Goal: Contribute content: Contribute content

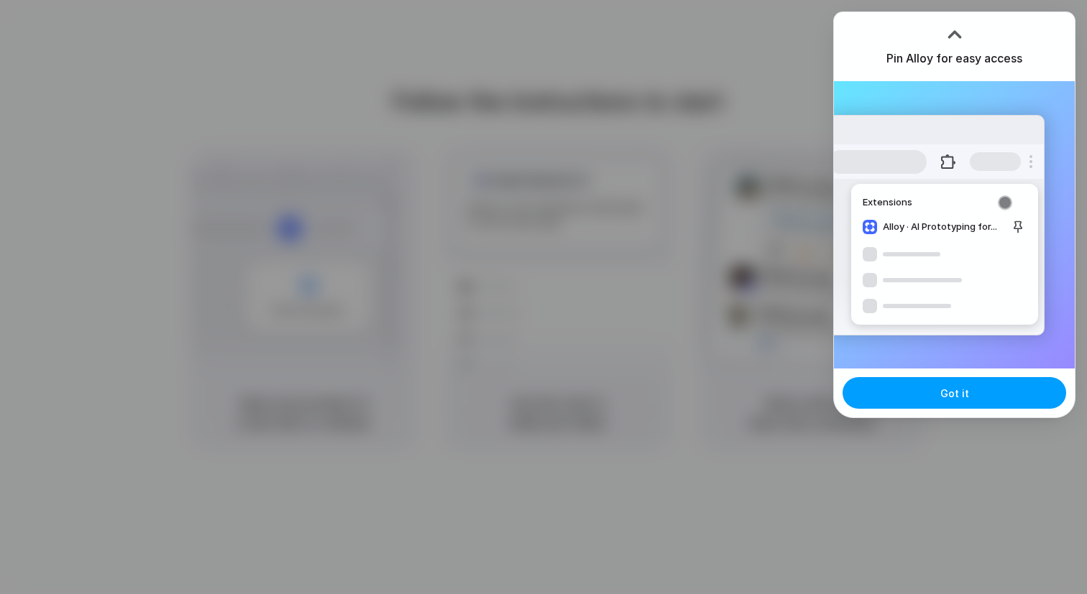
click at [879, 390] on button "Got it" at bounding box center [954, 393] width 224 height 32
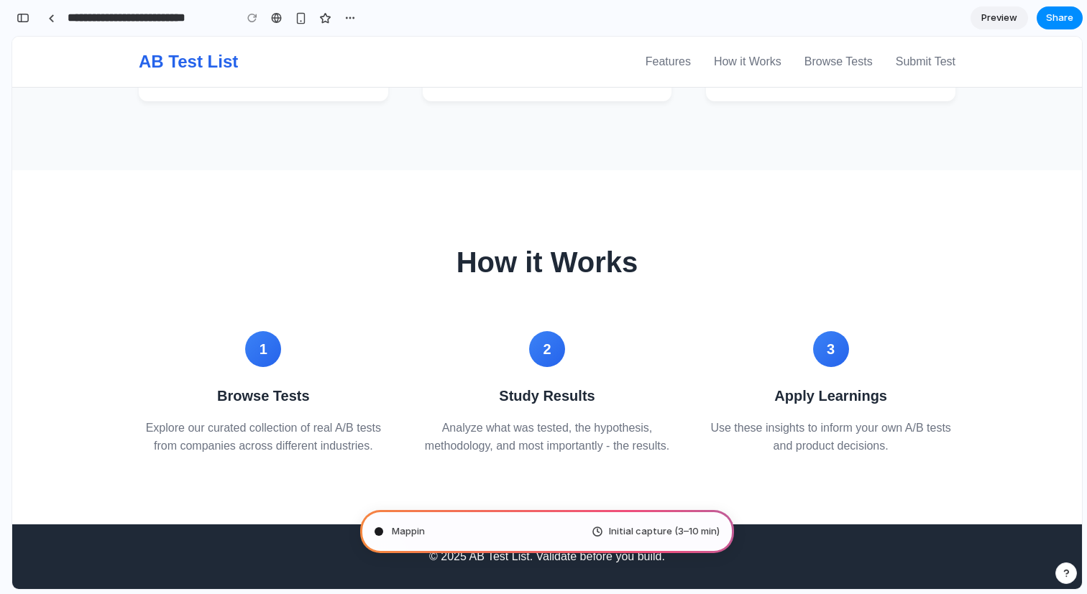
scroll to position [690, 0]
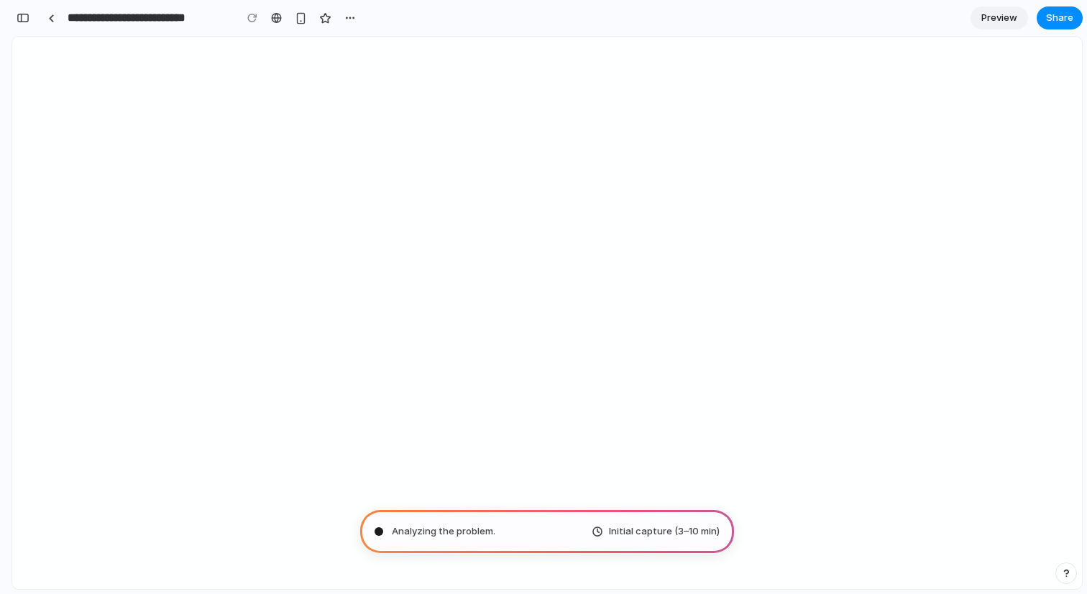
type input "**********"
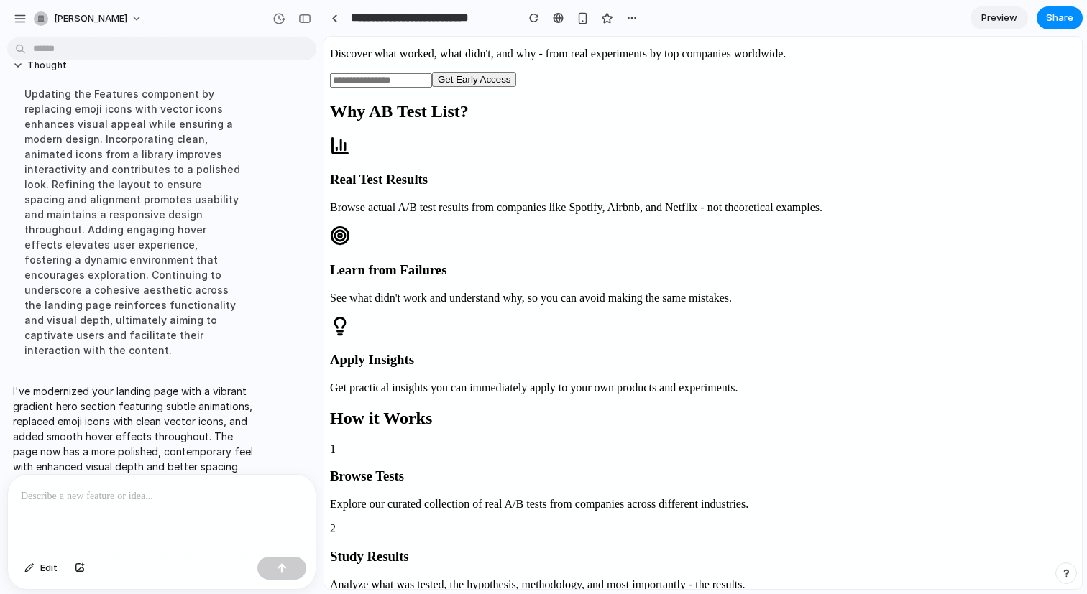
scroll to position [144, 0]
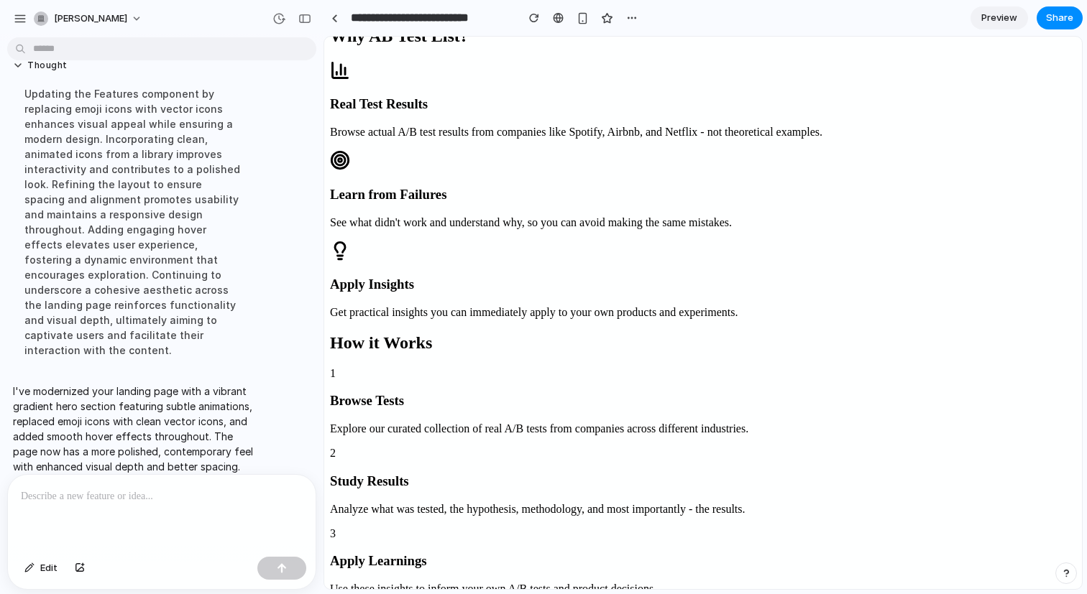
click at [432, 12] on input "email" at bounding box center [381, 5] width 102 height 14
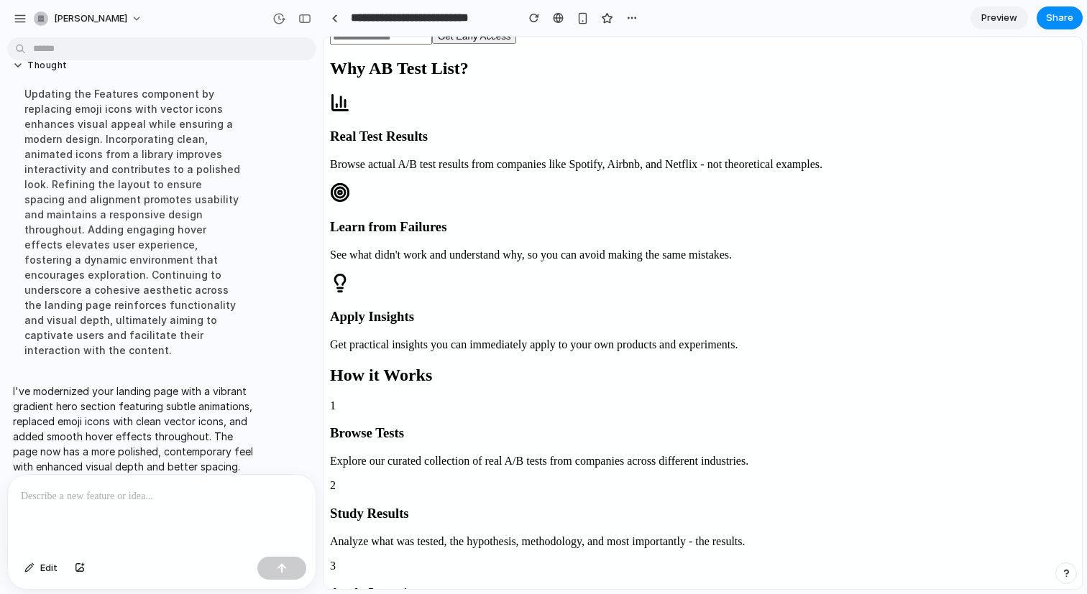
click at [666, 45] on section "Learn from Real A/B Tests Discover what worked, what didn't, and why - from rea…" at bounding box center [703, 8] width 746 height 74
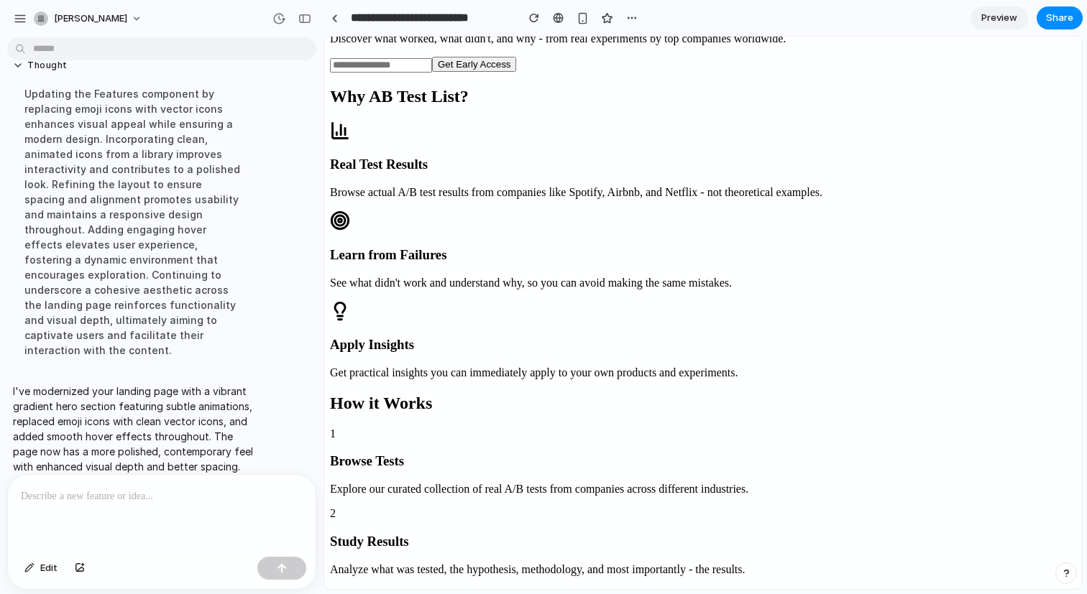
scroll to position [61, 0]
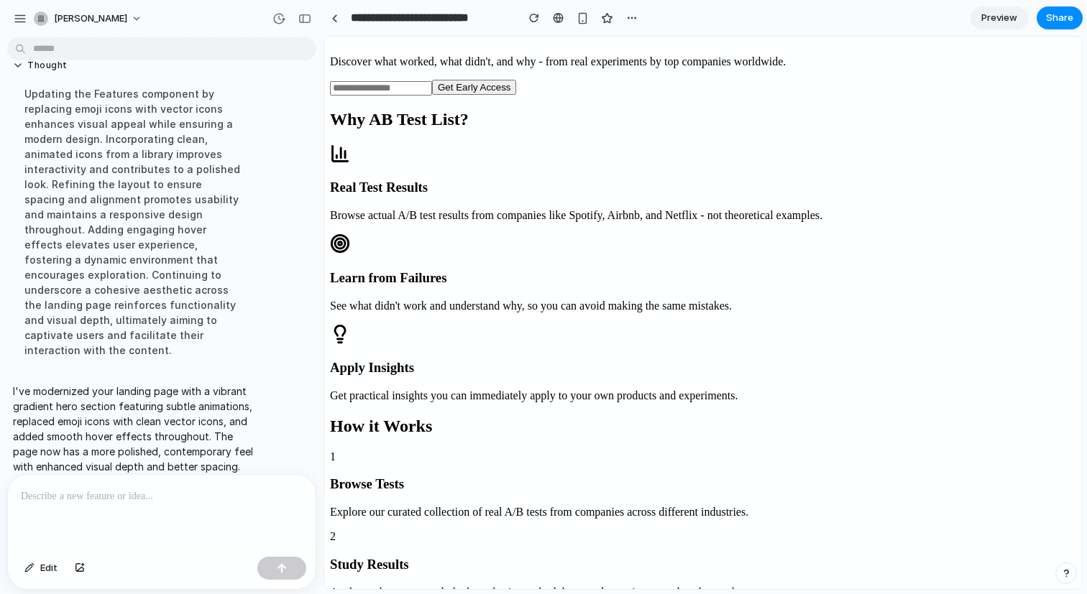
click at [211, 499] on p at bounding box center [162, 496] width 282 height 17
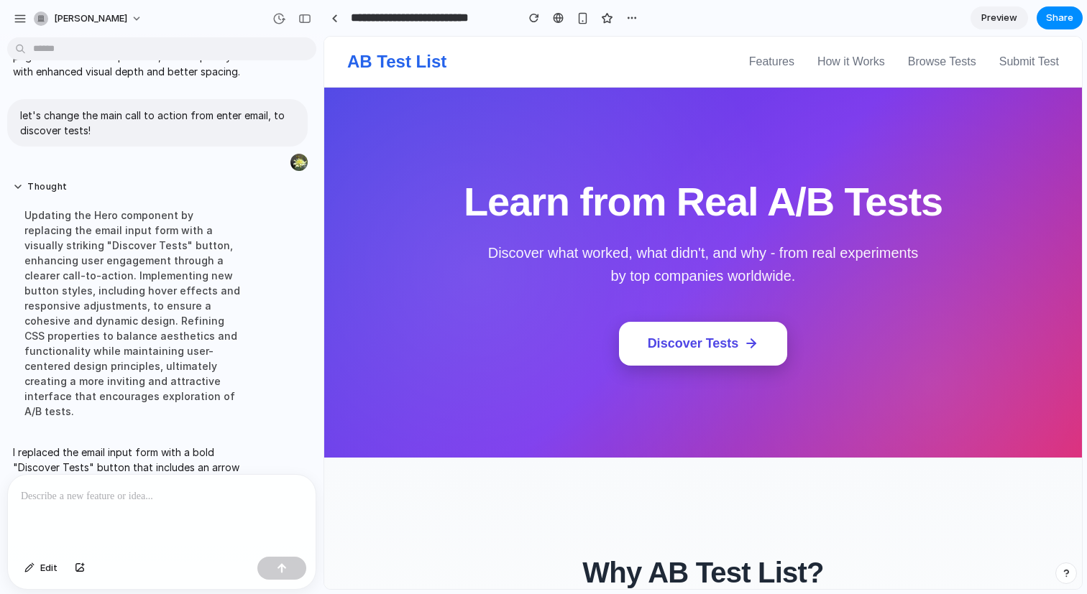
scroll to position [239, 0]
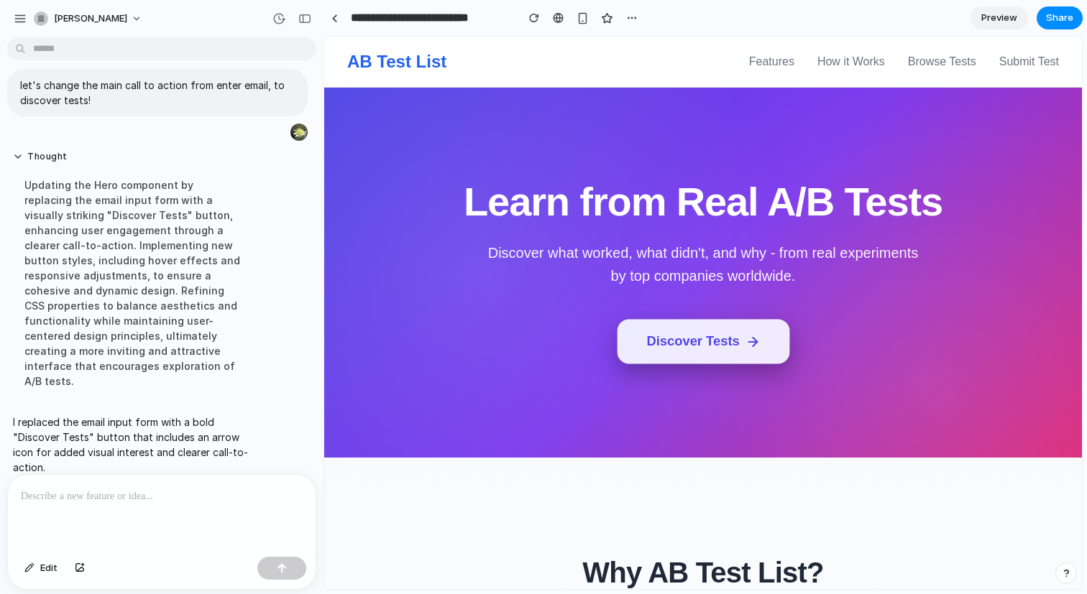
click at [674, 349] on button "Discover Tests" at bounding box center [703, 341] width 172 height 45
click at [654, 340] on button "Discover Tests" at bounding box center [703, 341] width 172 height 45
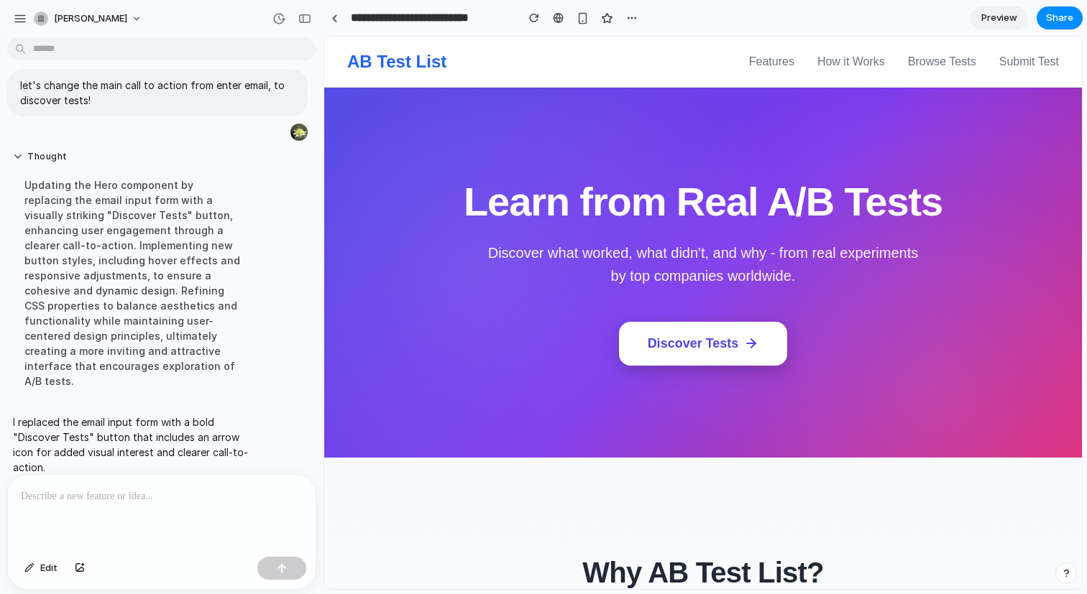
click at [152, 501] on p at bounding box center [162, 496] width 282 height 17
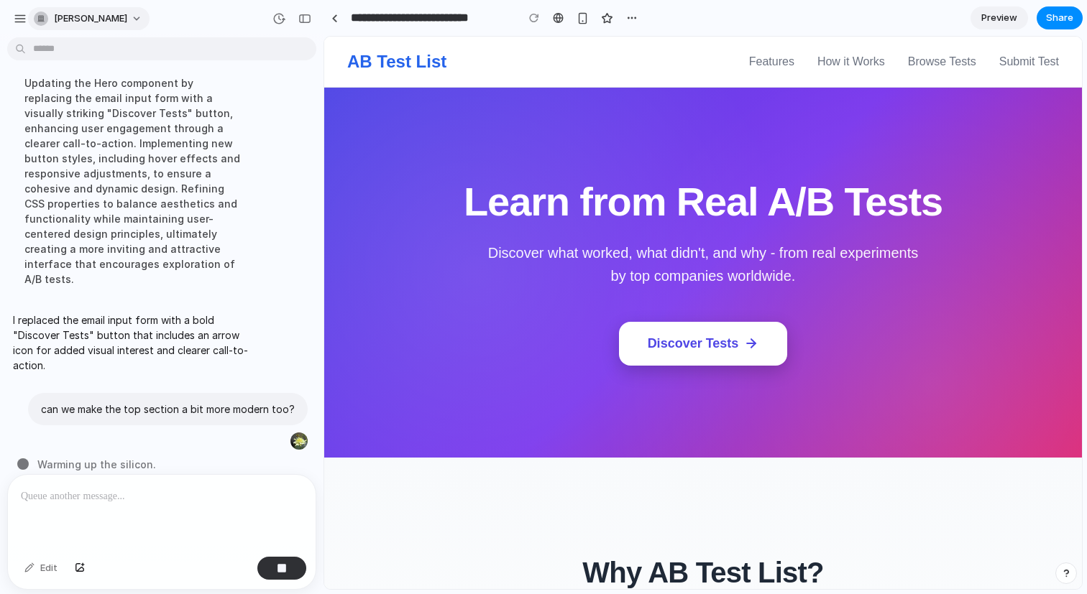
click at [64, 19] on span "trevor-grady" at bounding box center [90, 18] width 73 height 14
click at [64, 19] on div "Settings Invite members Change theme Sign out" at bounding box center [543, 297] width 1087 height 594
click at [22, 20] on div "button" at bounding box center [20, 18] width 13 height 13
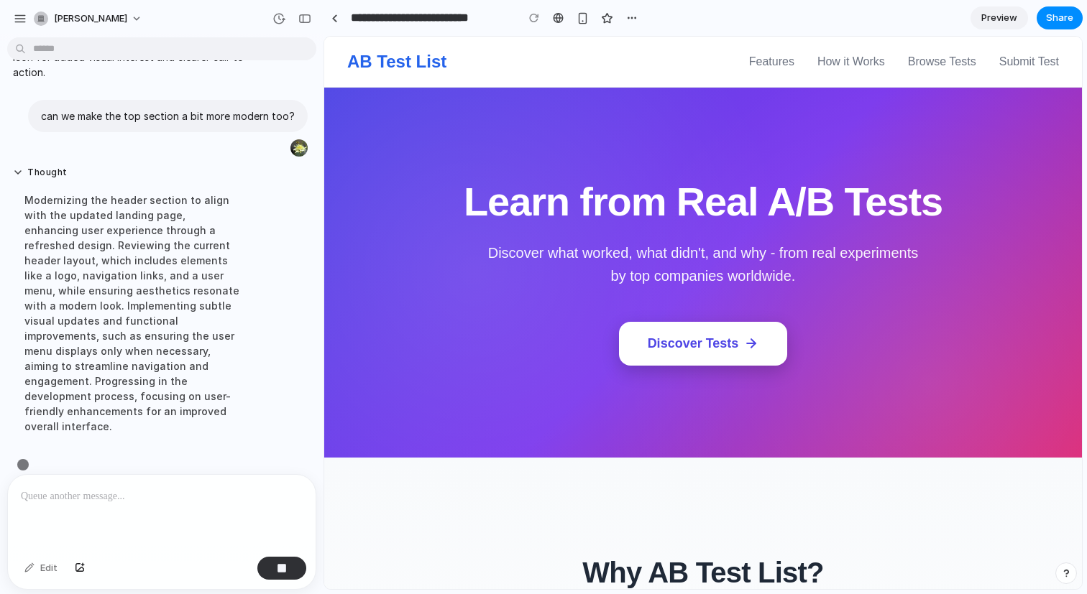
scroll to position [401, 0]
click at [22, 23] on div "button" at bounding box center [20, 18] width 13 height 13
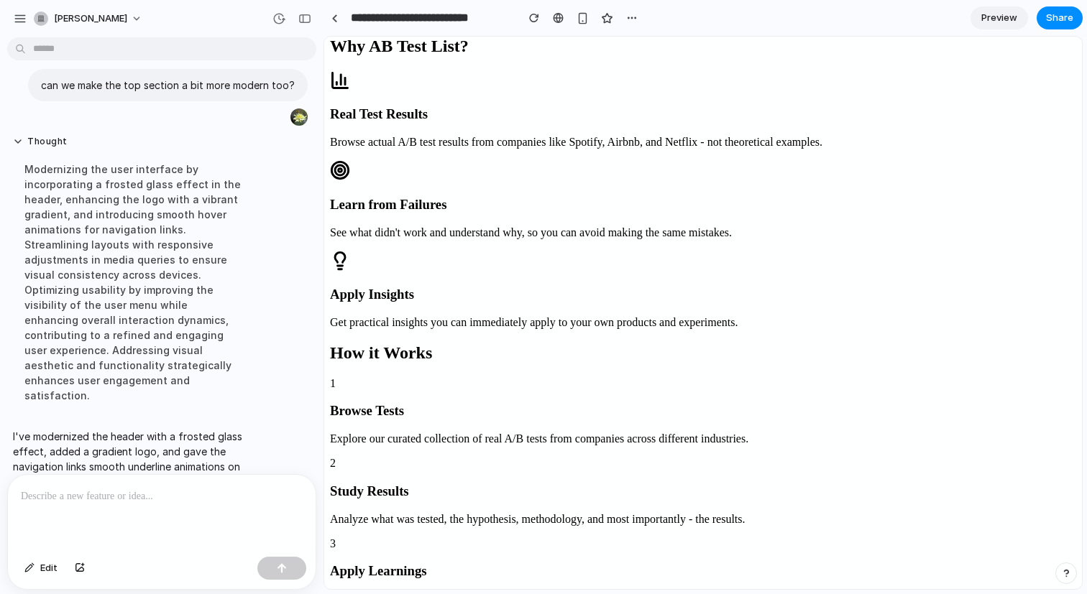
scroll to position [0, 0]
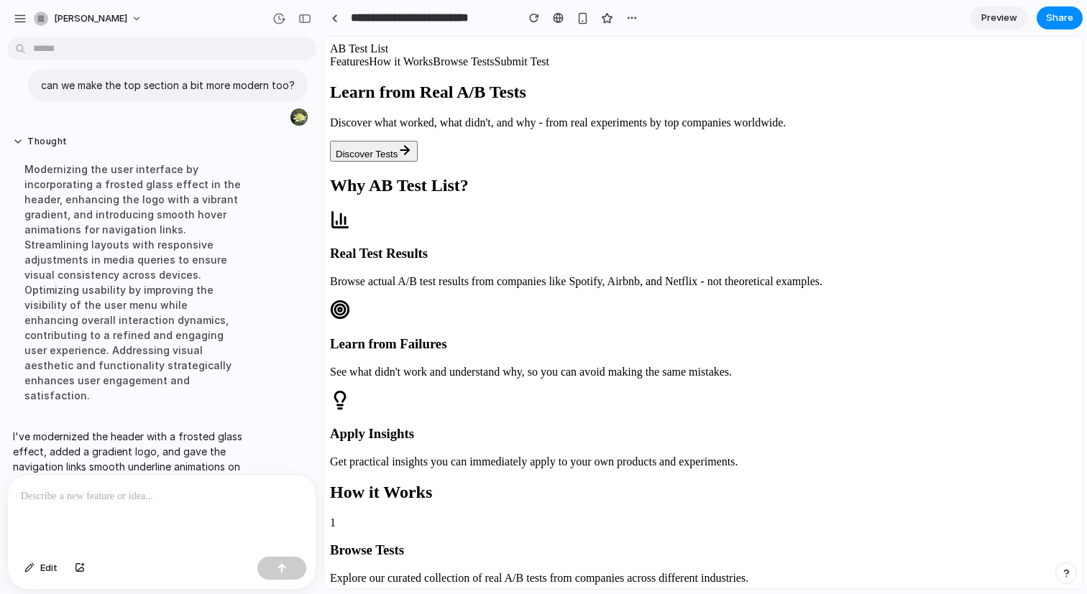
click at [998, 15] on span "Preview" at bounding box center [999, 18] width 36 height 14
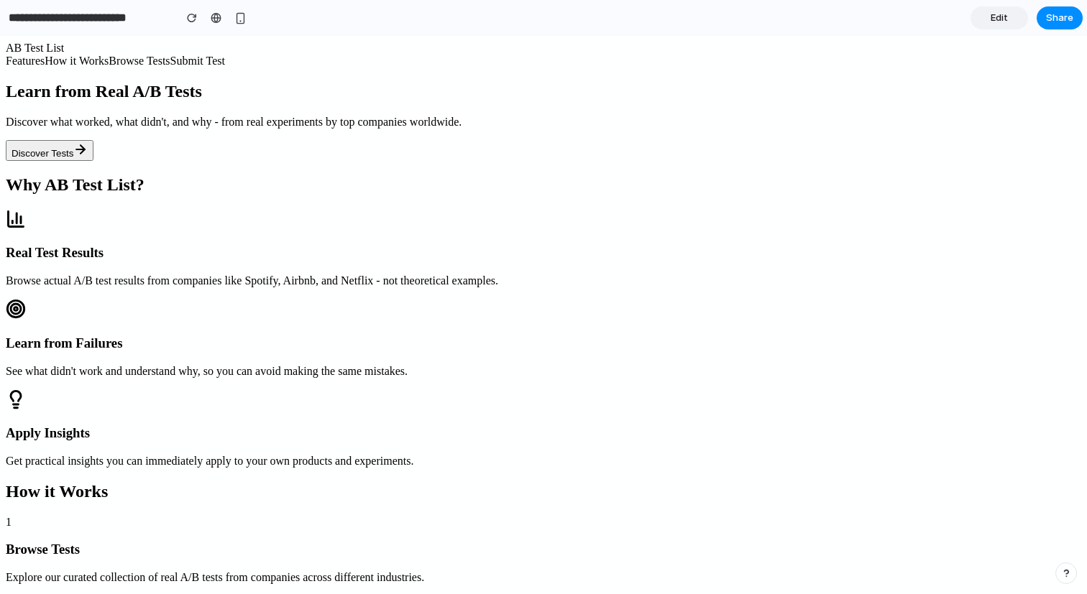
click at [93, 161] on button "Discover Tests" at bounding box center [50, 150] width 88 height 21
click at [45, 55] on link "Features" at bounding box center [25, 61] width 39 height 12
click at [109, 55] on link "How it Works" at bounding box center [77, 61] width 64 height 12
click at [170, 57] on link "Browse Tests" at bounding box center [139, 61] width 61 height 12
click at [225, 58] on link "Submit Test" at bounding box center [197, 61] width 55 height 12
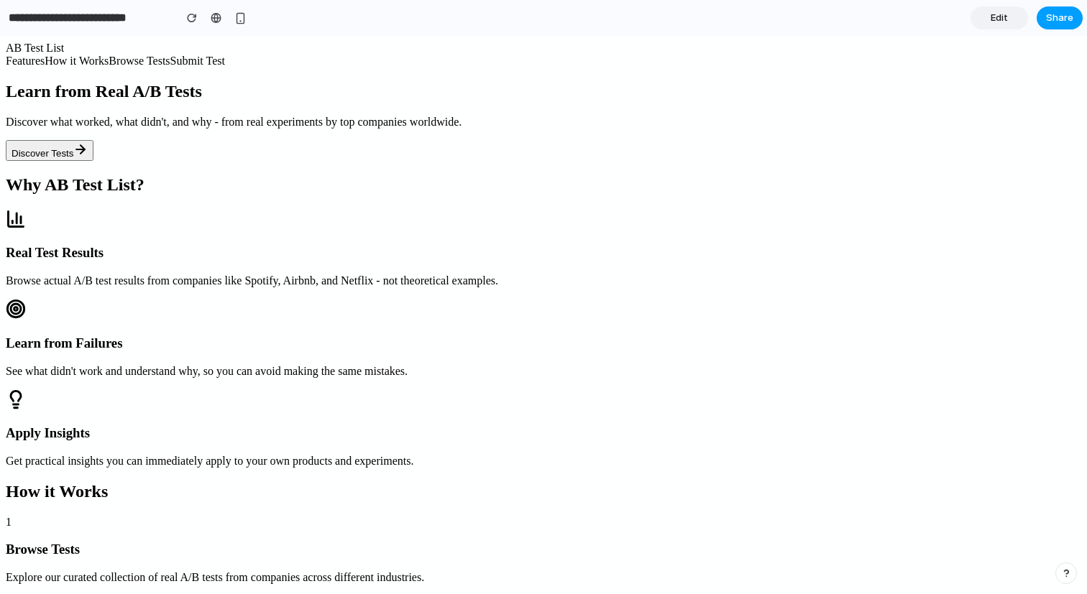
click at [1072, 12] on button "Share" at bounding box center [1059, 17] width 46 height 23
click at [973, 201] on div "Share ' Modern AB Test List Landing ' Trevor Grady Creator Anyone at Trevor-gra…" at bounding box center [543, 297] width 1087 height 594
click at [114, 17] on input "**********" at bounding box center [88, 18] width 164 height 26
click at [234, 19] on div "button" at bounding box center [240, 18] width 12 height 12
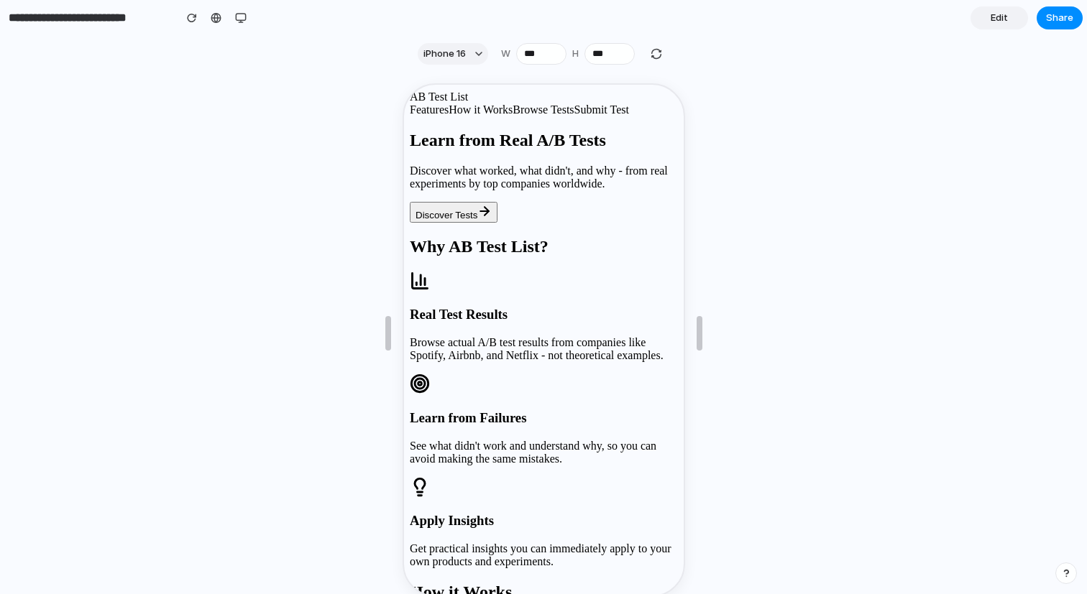
click at [247, 27] on div at bounding box center [241, 18] width 22 height 22
click at [244, 25] on button "button" at bounding box center [241, 18] width 22 height 22
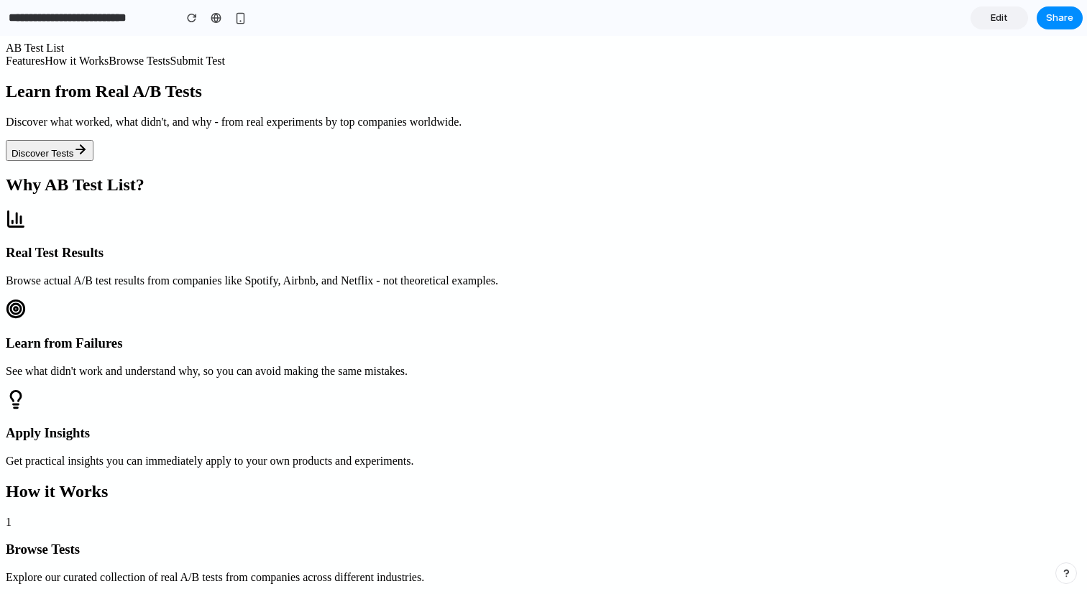
click at [977, 22] on link "Edit" at bounding box center [998, 17] width 57 height 23
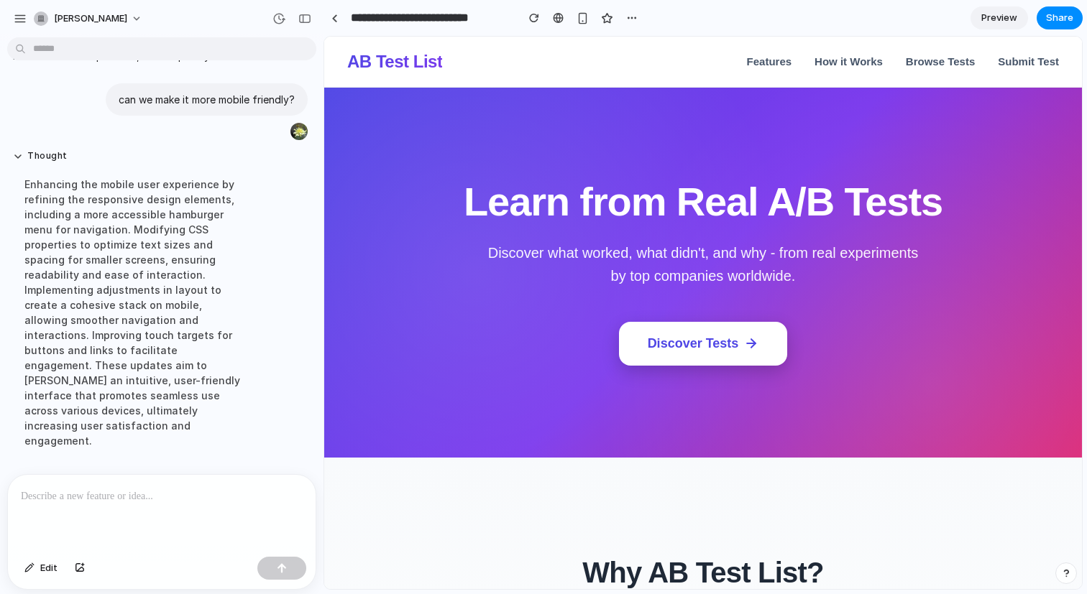
scroll to position [668, 0]
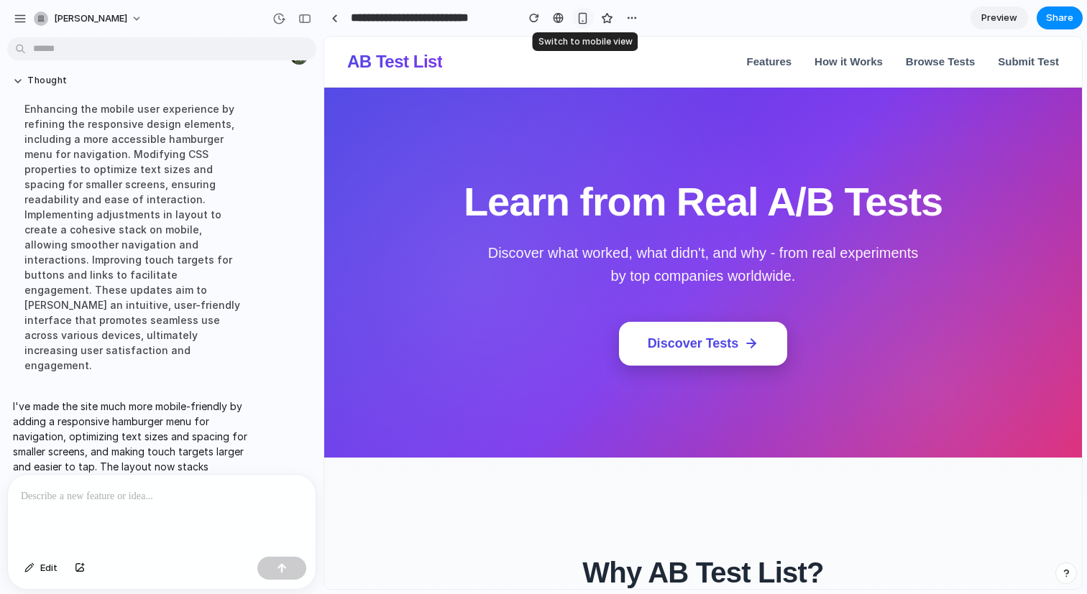
click at [581, 15] on div "button" at bounding box center [582, 18] width 12 height 12
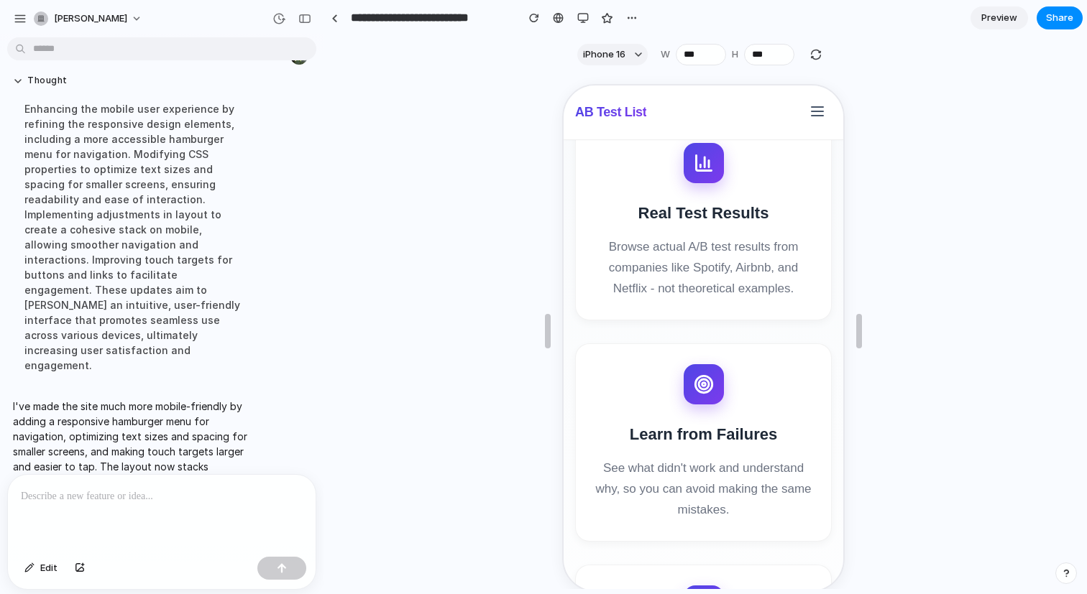
scroll to position [0, 0]
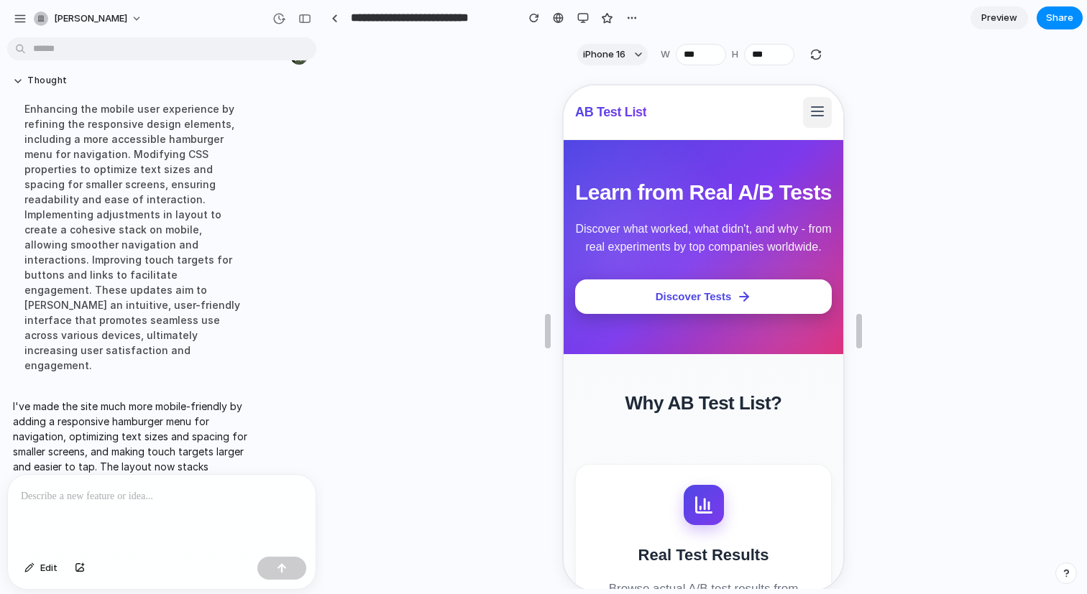
click at [817, 114] on icon "Toggle menu" at bounding box center [814, 114] width 11 height 0
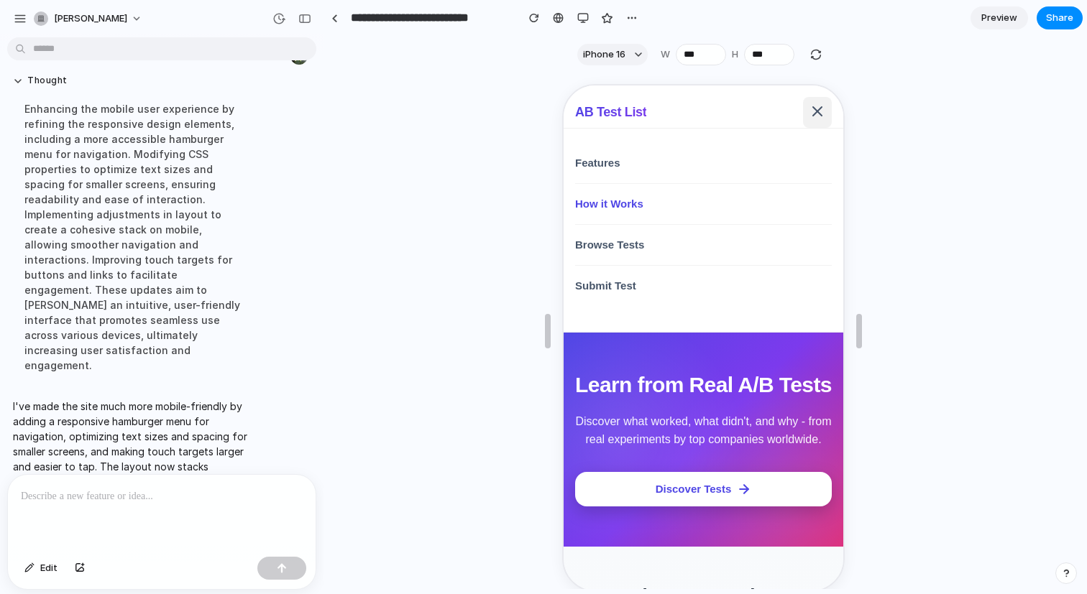
click at [627, 195] on link "How it Works" at bounding box center [701, 203] width 257 height 41
click at [818, 104] on icon "Toggle menu" at bounding box center [814, 109] width 17 height 17
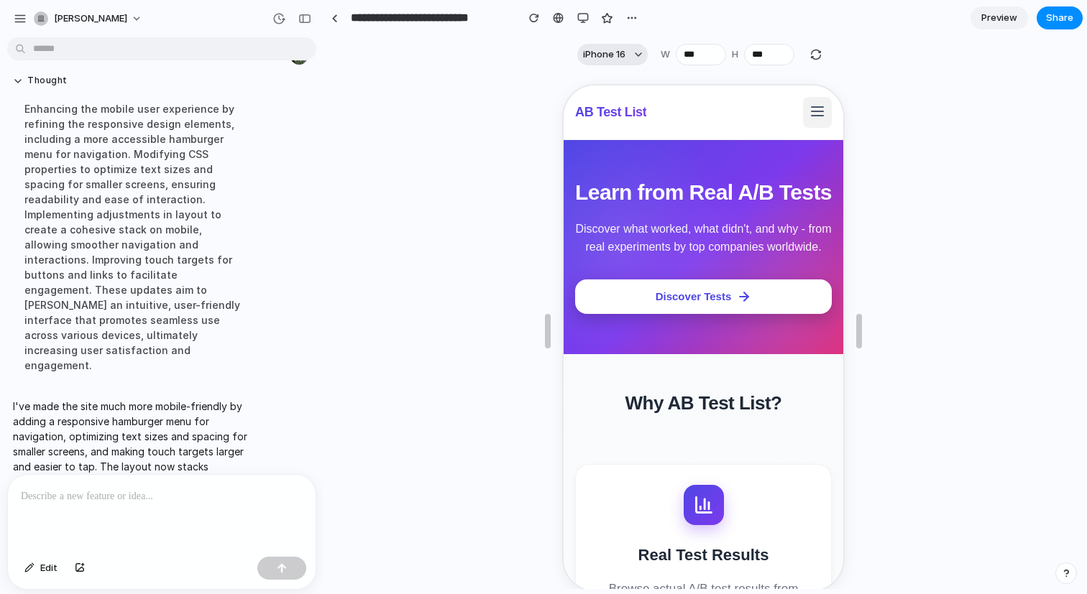
click at [630, 47] on button "iPhone 16" at bounding box center [612, 55] width 70 height 22
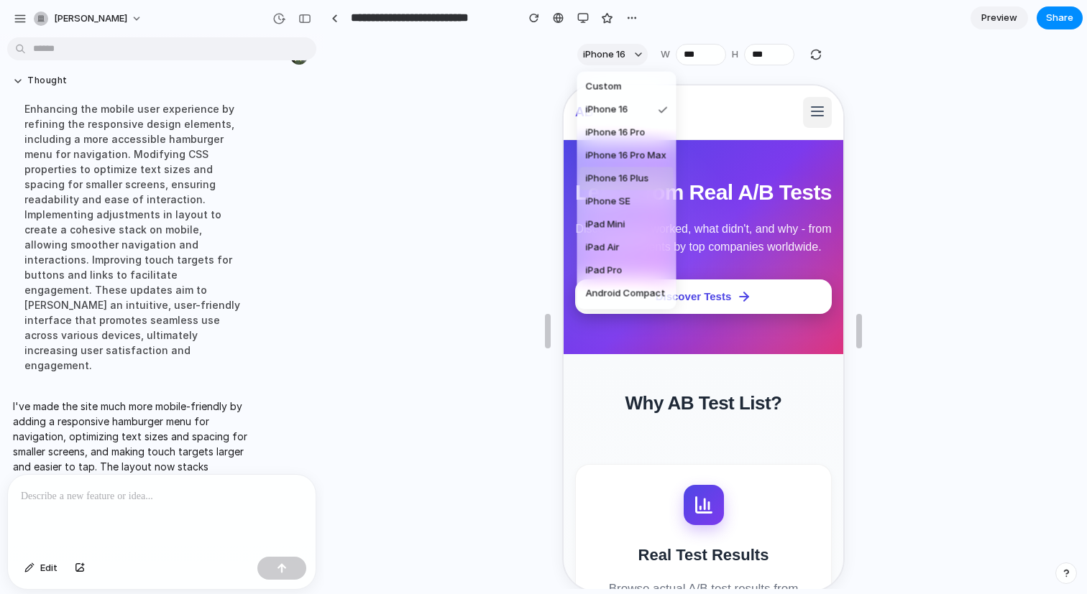
click at [614, 183] on span "iPhone 16 Plus" at bounding box center [617, 179] width 63 height 14
type input "***"
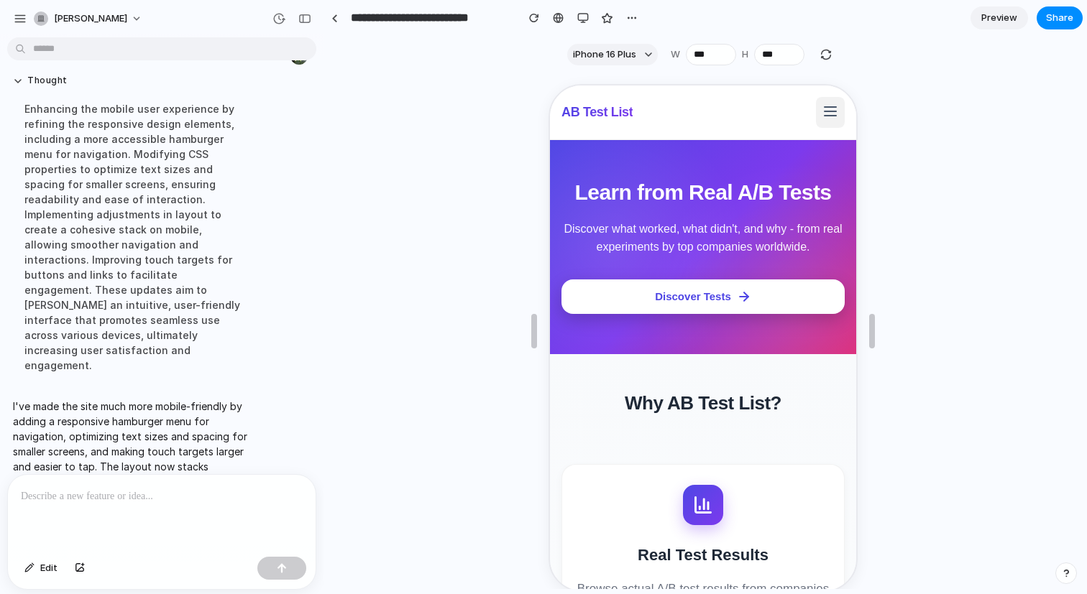
click at [828, 108] on icon "Toggle menu" at bounding box center [828, 109] width 17 height 17
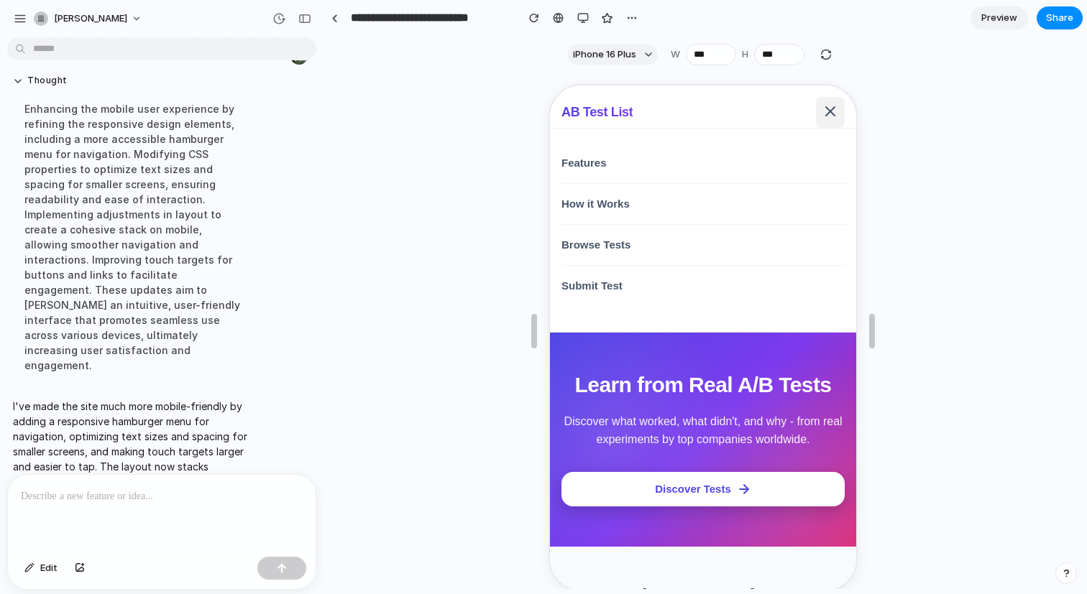
click at [828, 108] on icon "Toggle menu" at bounding box center [828, 110] width 9 height 9
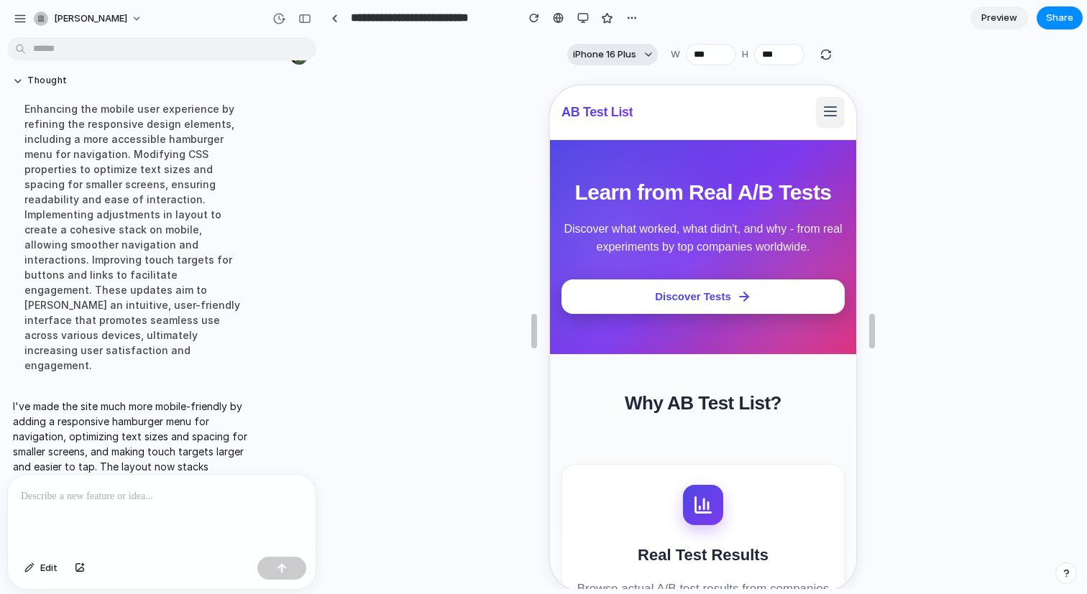
click at [602, 60] on span "iPhone 16 Plus" at bounding box center [604, 54] width 63 height 14
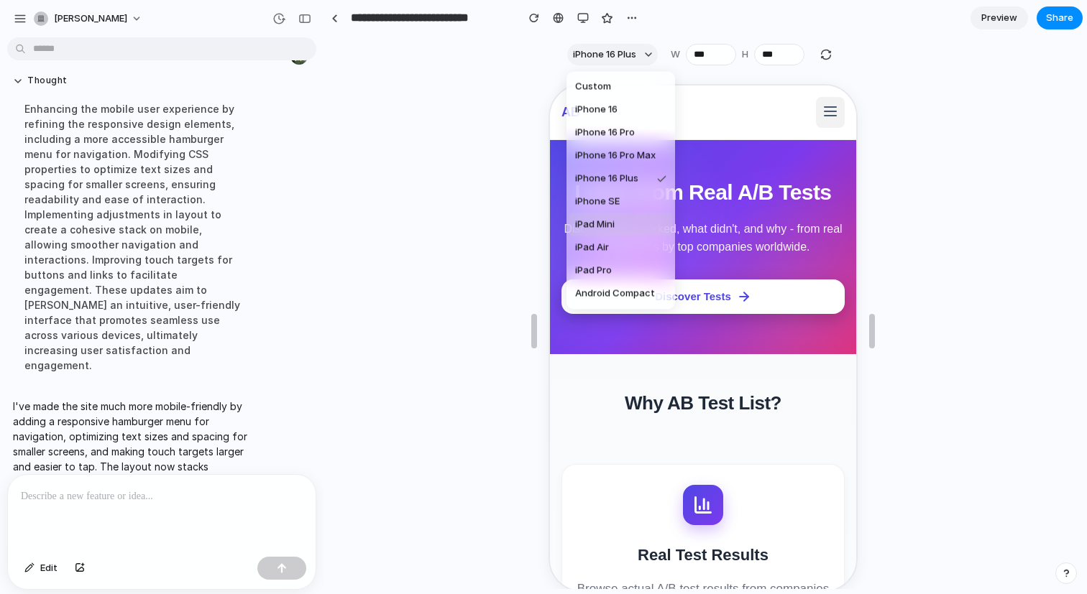
click at [623, 220] on li "iPad Mini" at bounding box center [620, 224] width 103 height 23
type input "***"
type input "****"
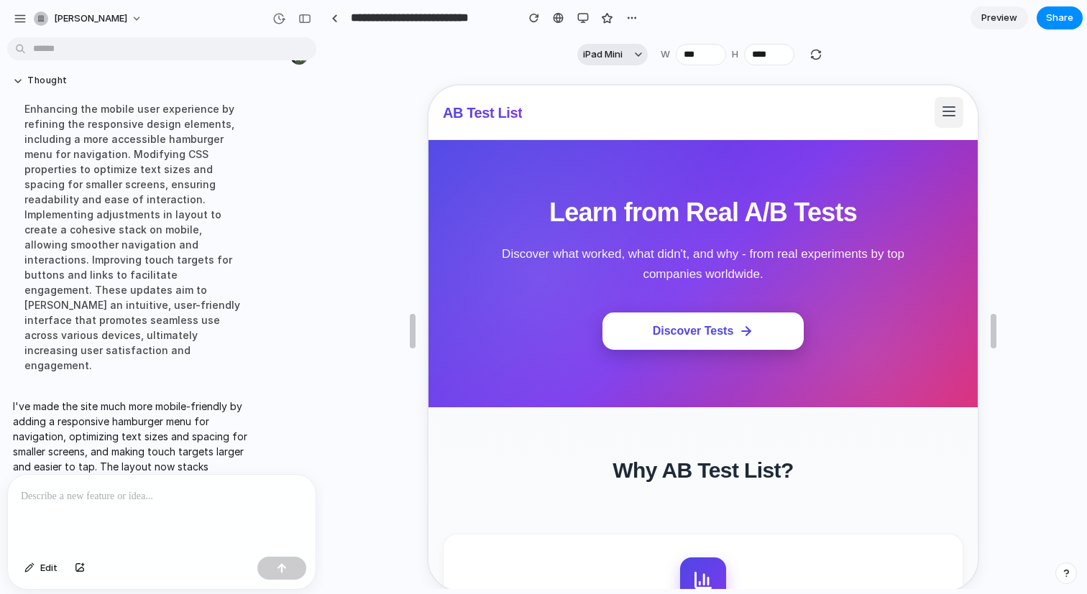
click at [600, 65] on button "iPad Mini" at bounding box center [612, 55] width 70 height 22
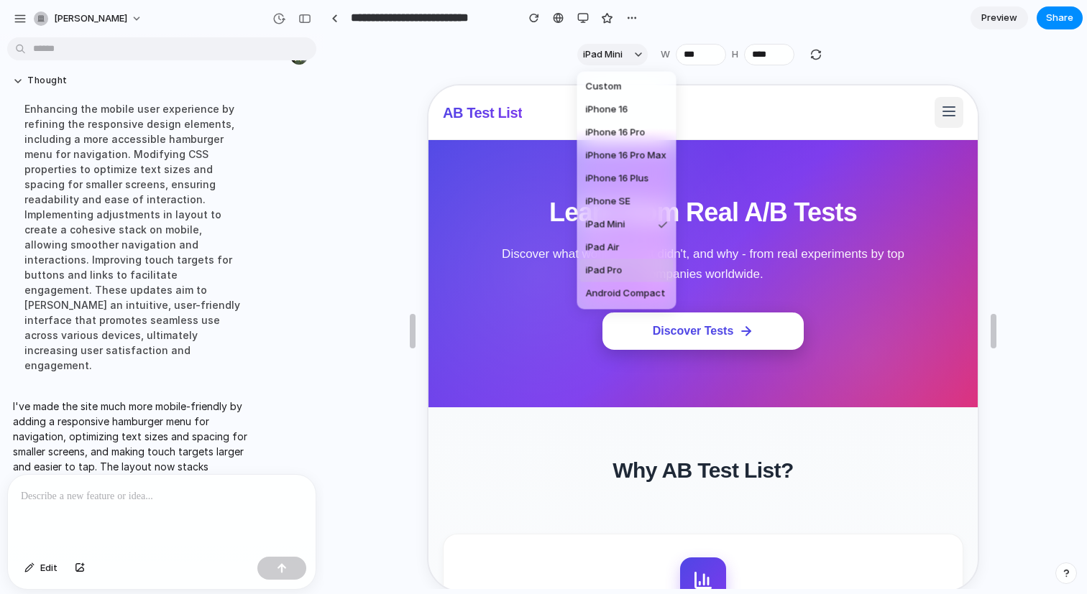
click at [629, 266] on li "iPad Pro" at bounding box center [626, 270] width 93 height 23
type input "****"
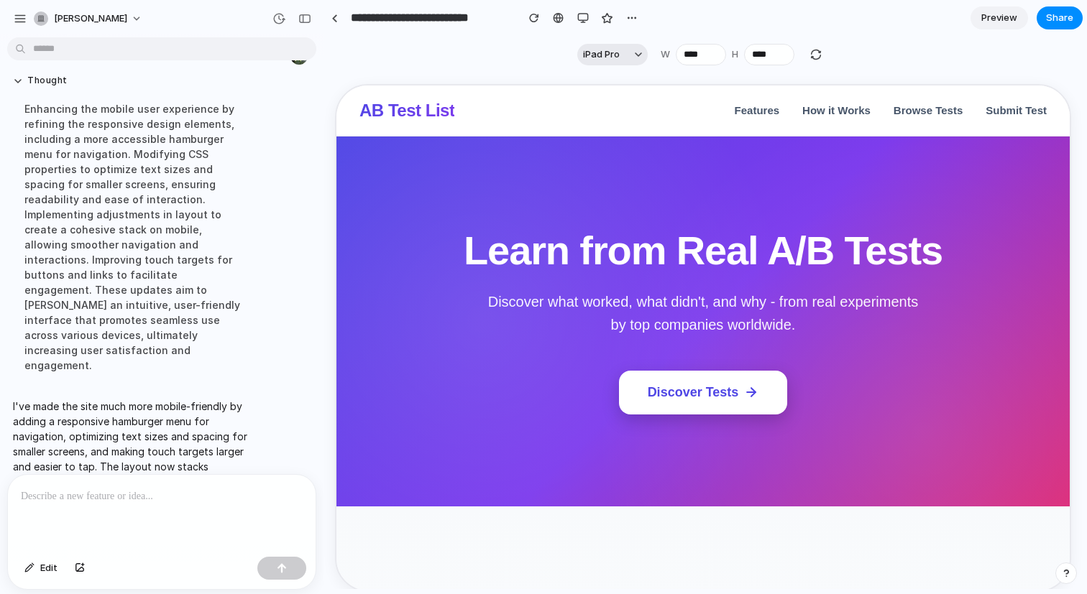
click at [621, 57] on button "iPad Pro" at bounding box center [612, 55] width 70 height 22
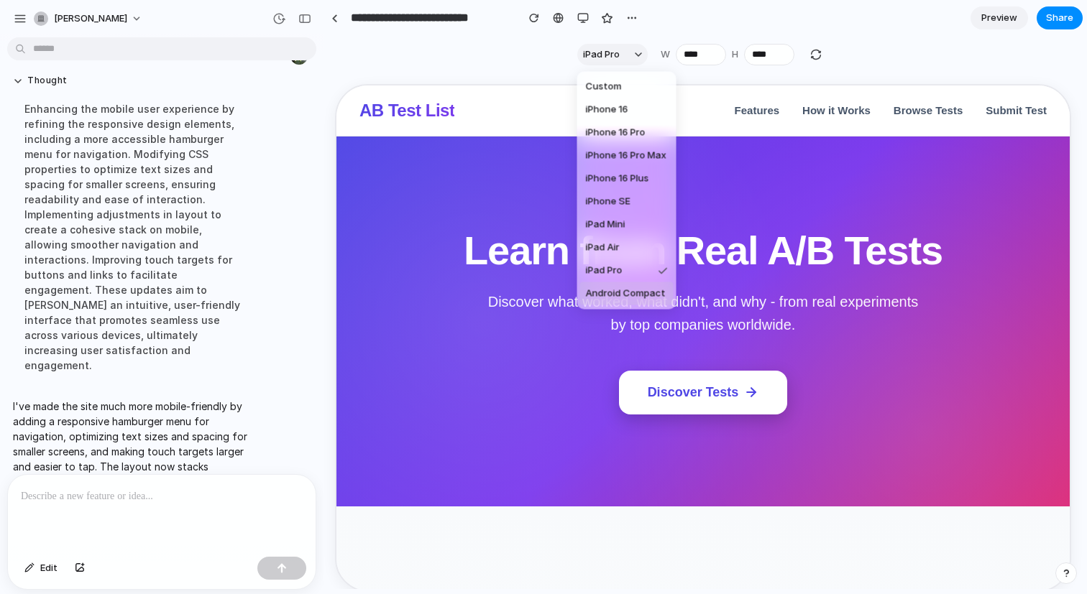
click at [631, 293] on span "Android Compact" at bounding box center [626, 294] width 80 height 14
type input "***"
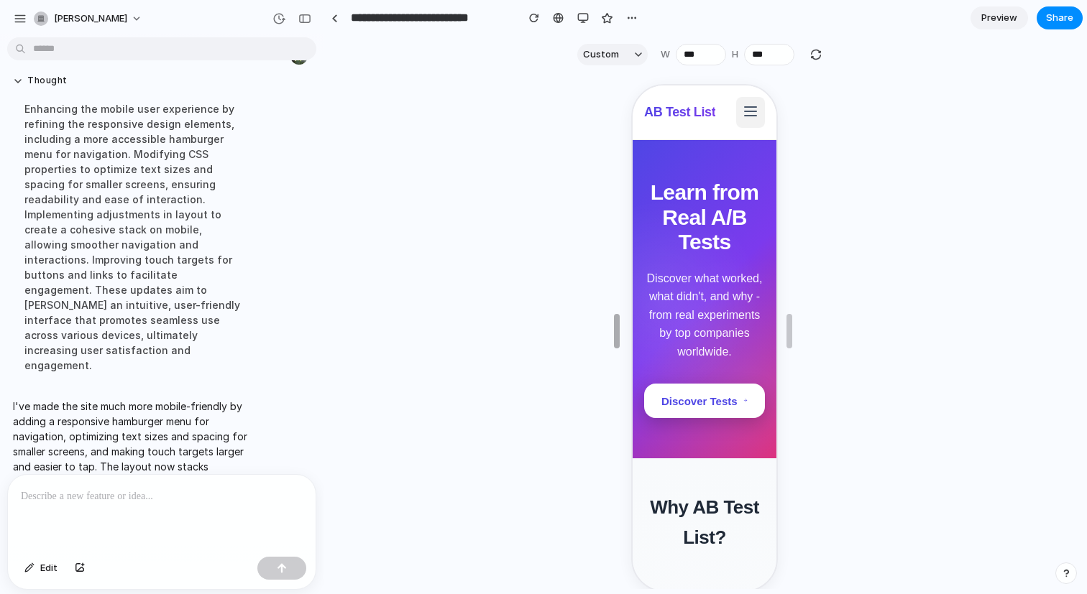
drag, startPoint x: 540, startPoint y: 328, endPoint x: 735, endPoint y: 305, distance: 196.8
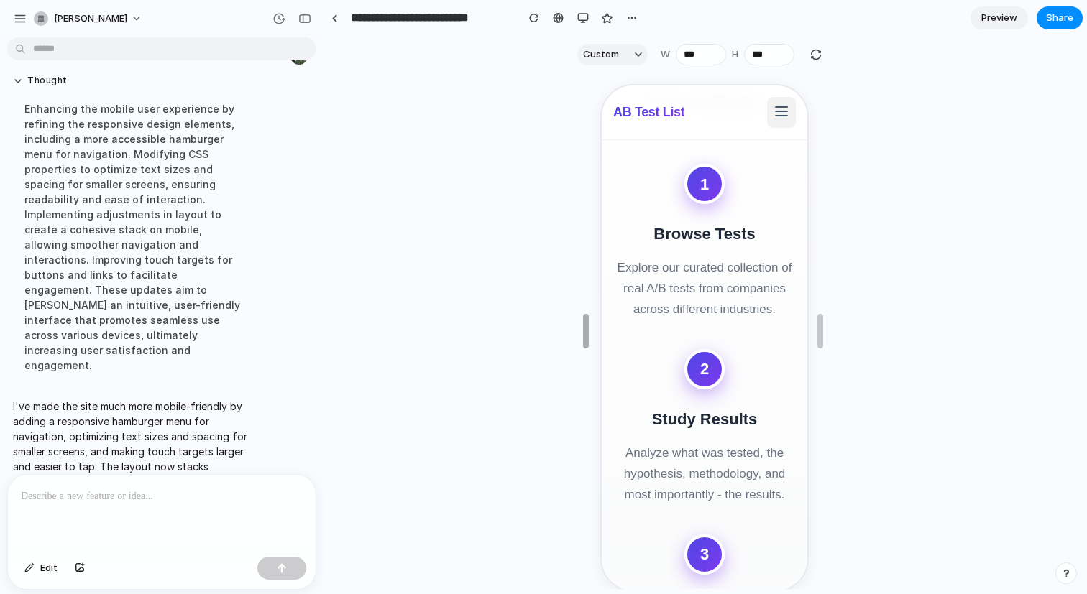
drag, startPoint x: 618, startPoint y: 334, endPoint x: 582, endPoint y: 334, distance: 35.9
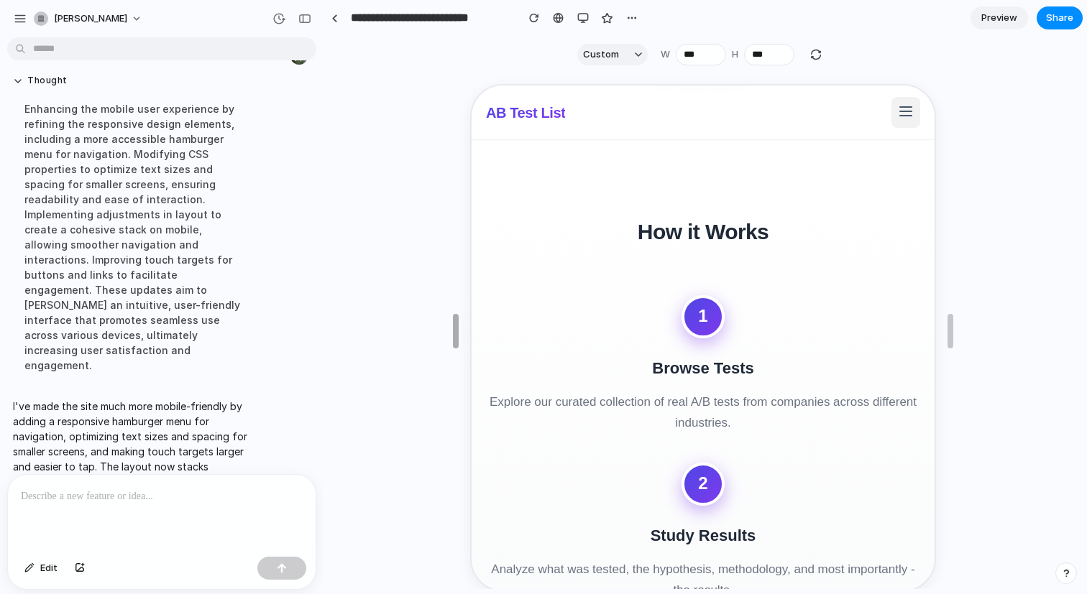
type input "***"
drag, startPoint x: 582, startPoint y: 334, endPoint x: 456, endPoint y: 342, distance: 126.7
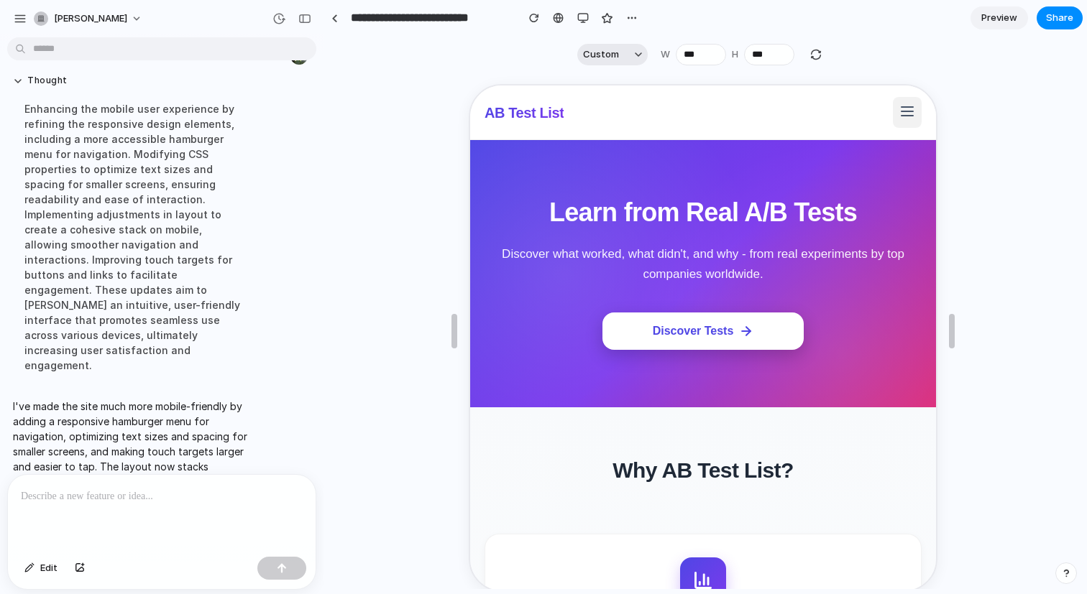
click at [599, 63] on button "Custom" at bounding box center [612, 55] width 70 height 22
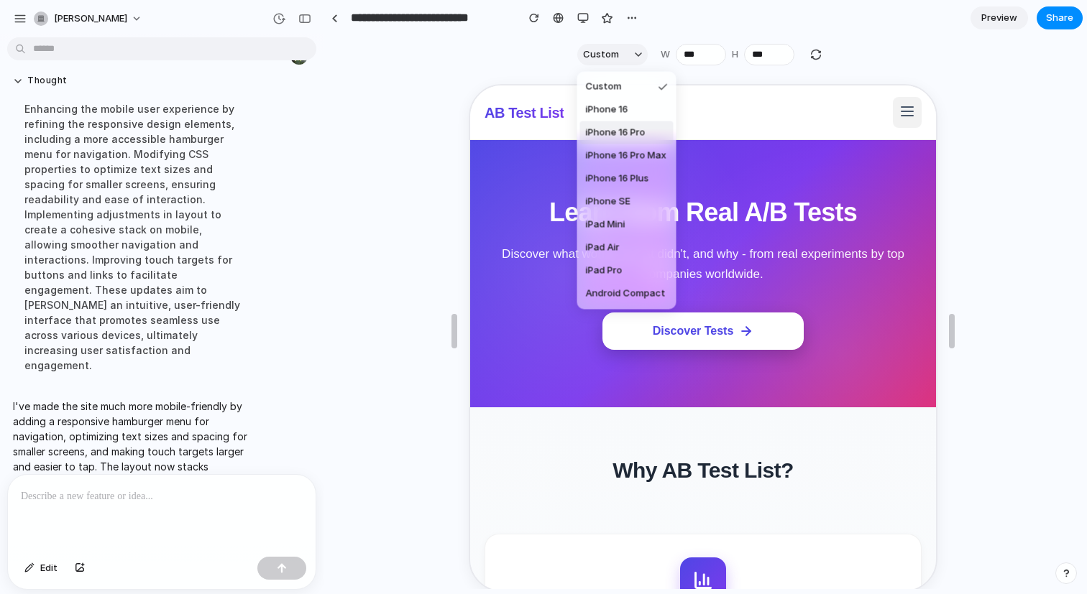
click at [580, 17] on div "Custom iPhone 16 iPhone 16 Pro iPhone 16 Pro Max iPhone 16 Plus iPhone SE iPad …" at bounding box center [543, 297] width 1087 height 594
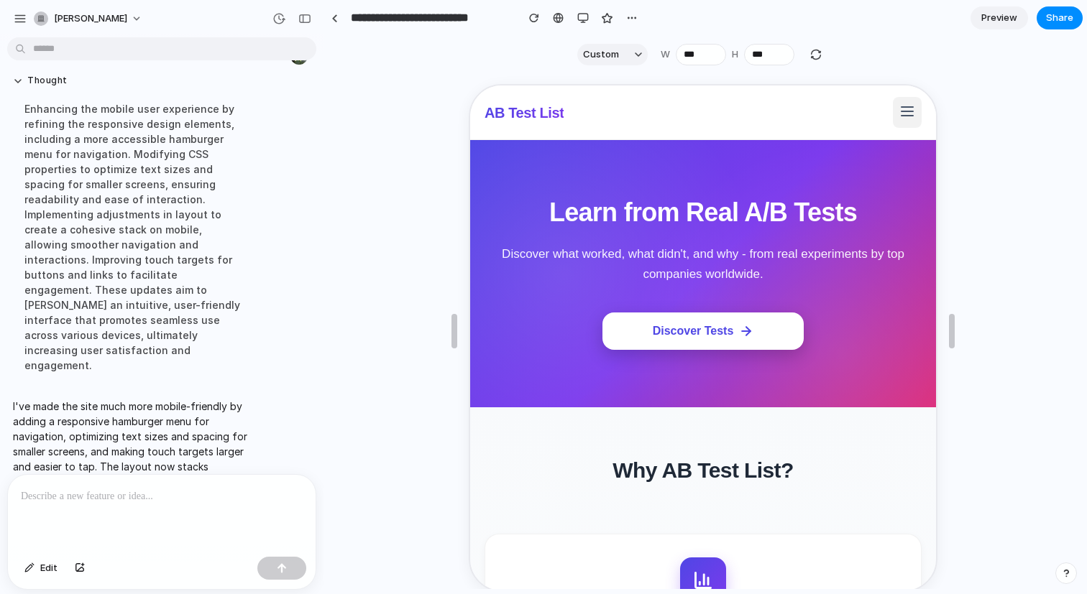
click at [580, 17] on div "button" at bounding box center [582, 17] width 11 height 11
